Goal: Navigation & Orientation: Find specific page/section

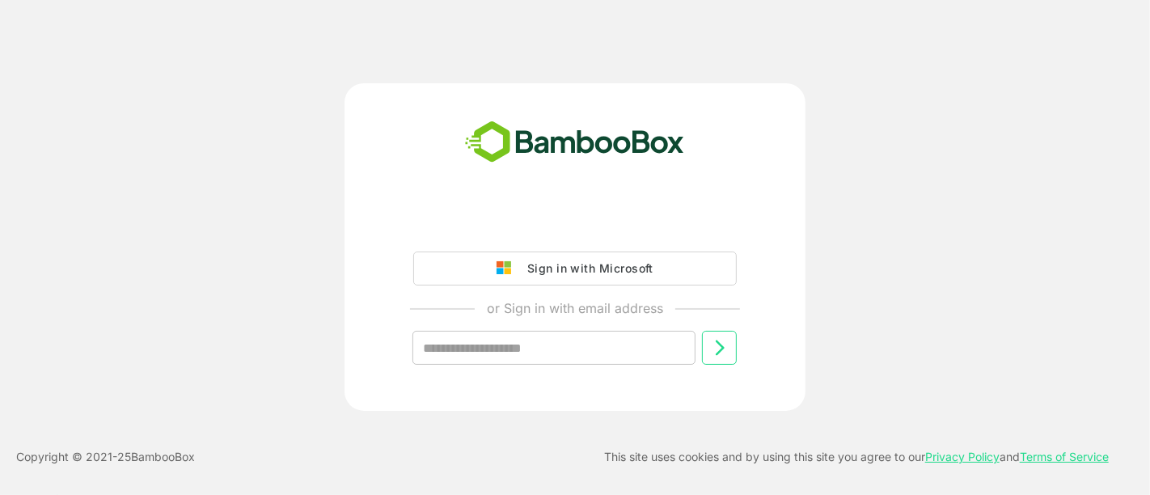
click at [610, 205] on div "Sign in with Microsoft or Sign in with email address ​" at bounding box center [574, 246] width 461 height 327
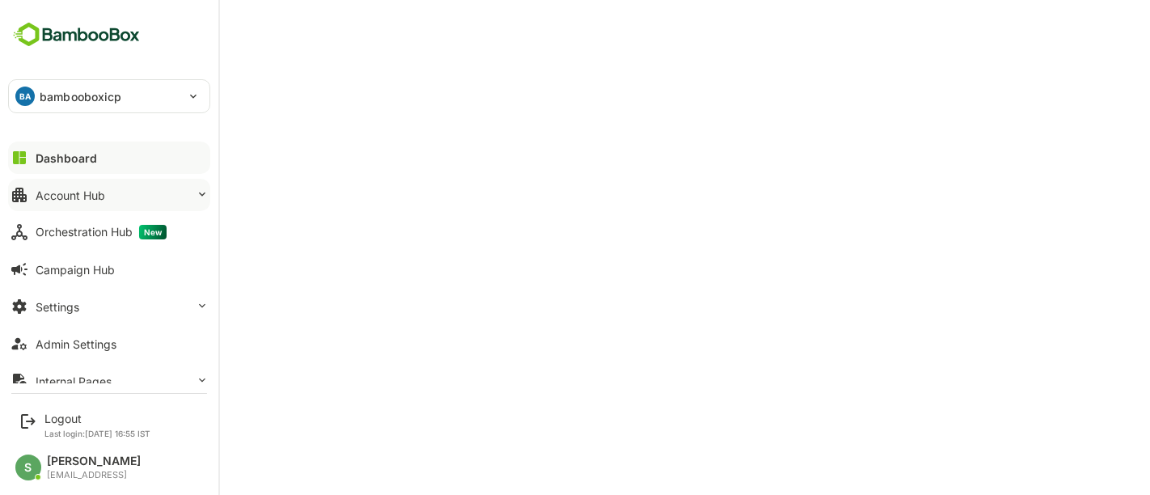
click at [90, 191] on div "Account Hub" at bounding box center [71, 195] width 70 height 14
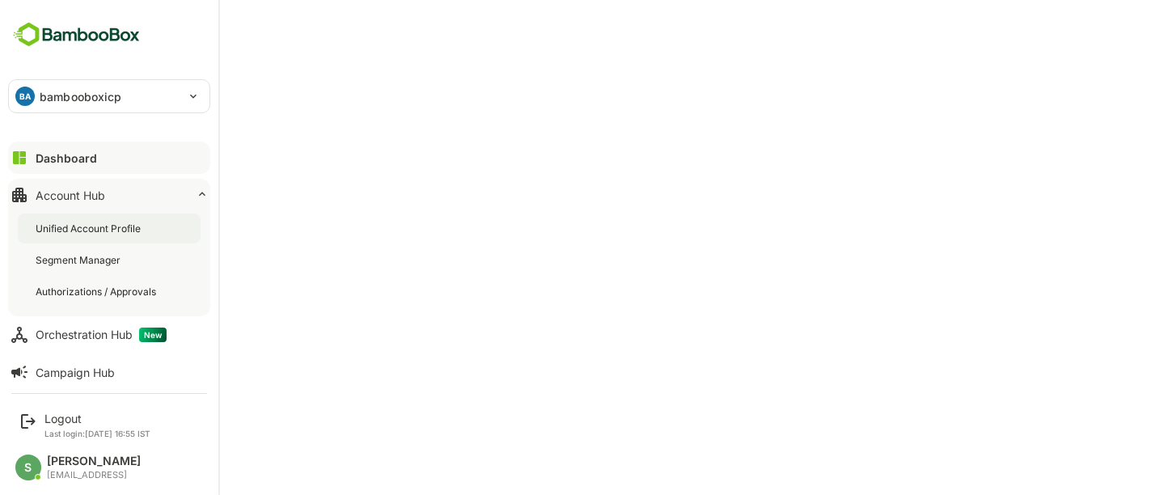
click at [95, 216] on div "Unified Account Profile" at bounding box center [109, 228] width 183 height 30
click at [32, 156] on button "Dashboard" at bounding box center [109, 157] width 202 height 32
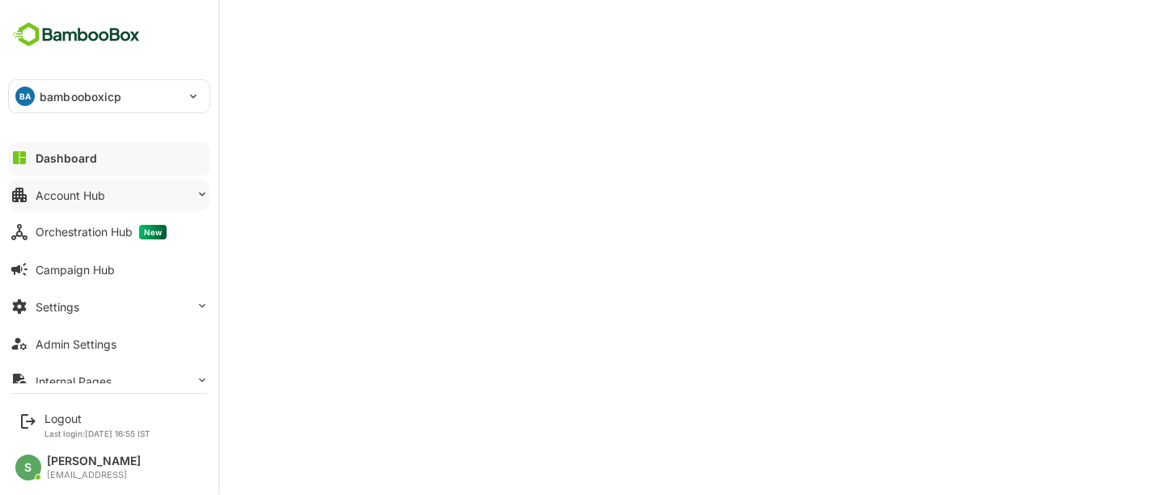
click at [119, 188] on button "Account Hub" at bounding box center [109, 195] width 202 height 32
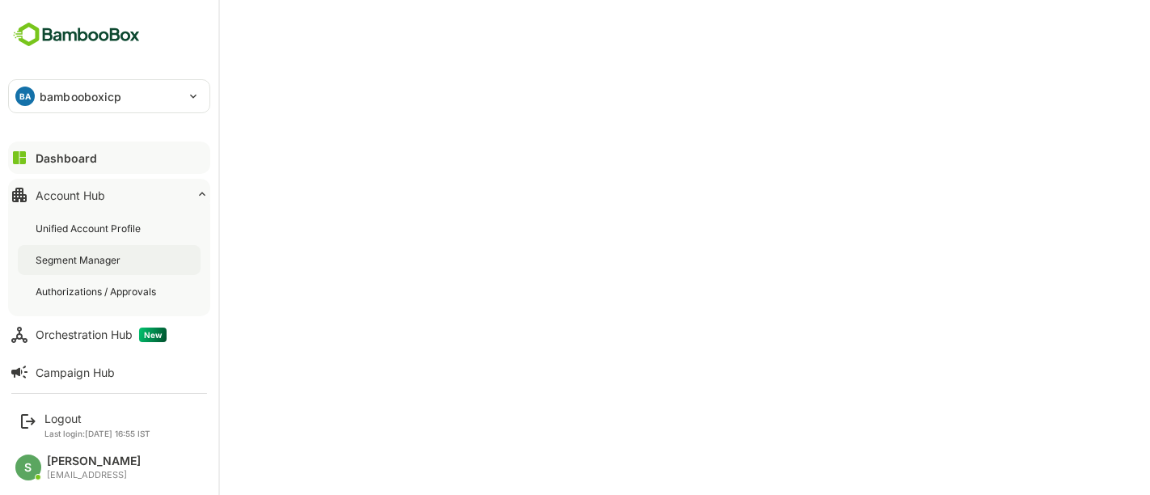
click at [112, 251] on div "Segment Manager" at bounding box center [109, 260] width 183 height 30
